Goal: Task Accomplishment & Management: Manage account settings

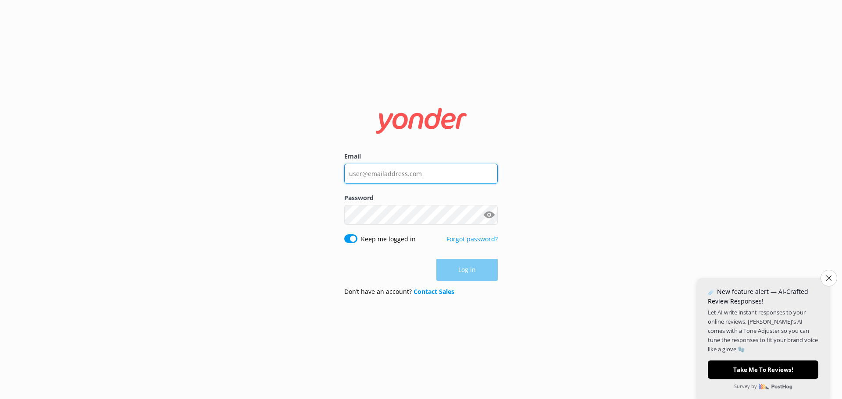
type input "[EMAIL_ADDRESS][DOMAIN_NAME]"
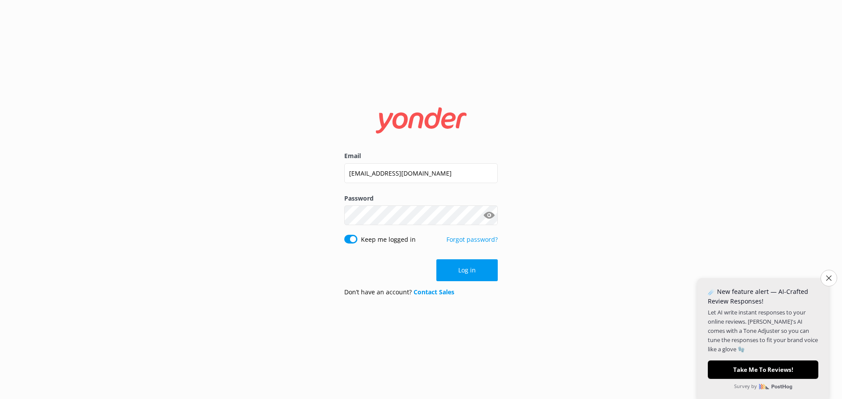
click at [459, 270] on div "Log in" at bounding box center [420, 271] width 153 height 22
click at [459, 269] on button "Log in" at bounding box center [466, 271] width 61 height 22
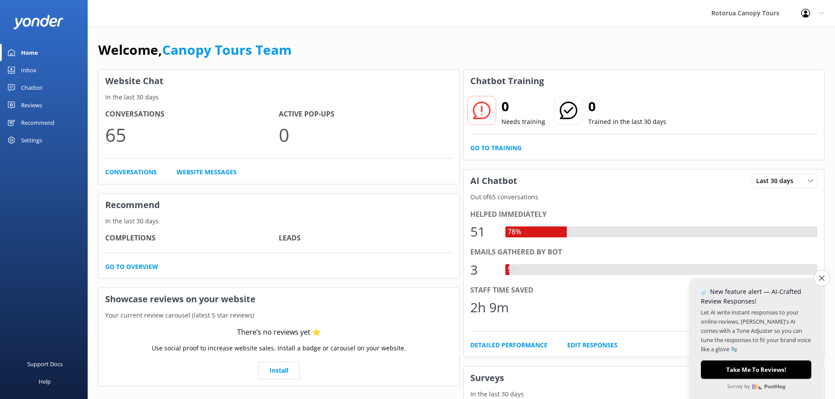
click at [41, 71] on link "Inbox" at bounding box center [44, 70] width 88 height 18
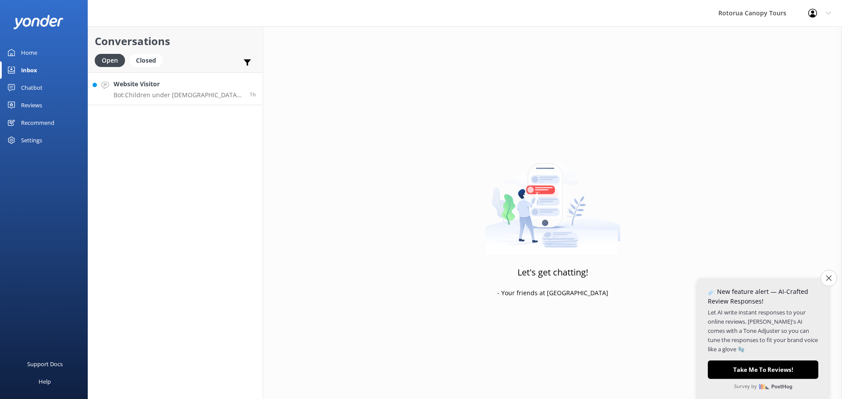
click at [144, 100] on link "Website Visitor Bot: Children under [DEMOGRAPHIC_DATA] cannot join the Ultimate…" at bounding box center [175, 88] width 174 height 33
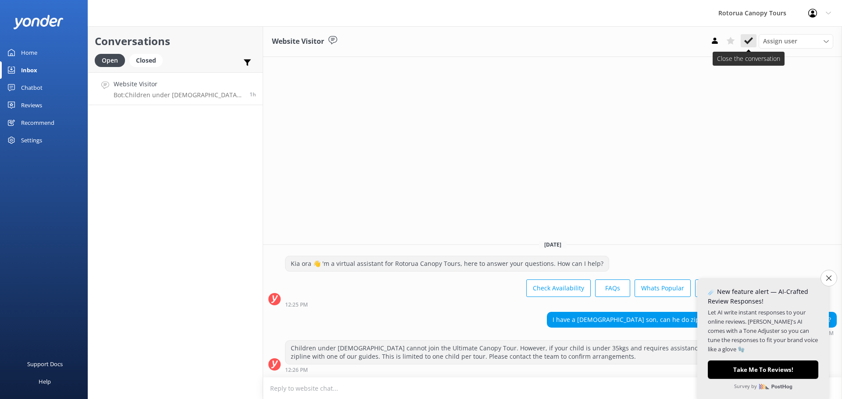
click at [751, 39] on use at bounding box center [748, 40] width 9 height 7
